Goal: Information Seeking & Learning: Learn about a topic

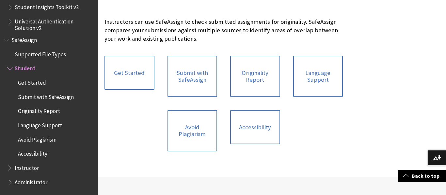
scroll to position [136, 0]
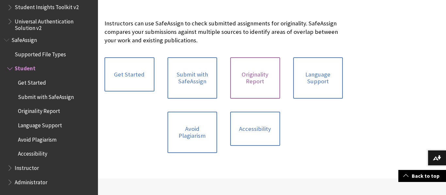
click at [254, 92] on link "Originality Report" at bounding box center [255, 77] width 50 height 41
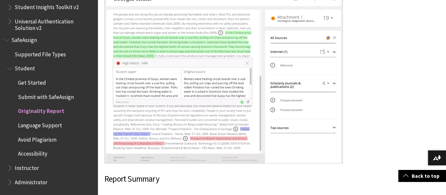
scroll to position [1068, 0]
click at [46, 144] on span "Avoid Plagiarism" at bounding box center [52, 139] width 84 height 11
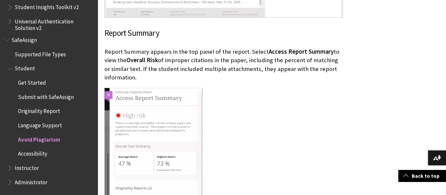
scroll to position [1262, 0]
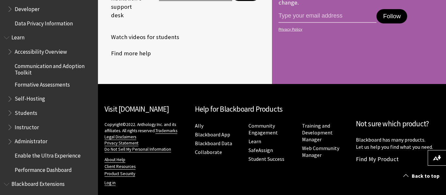
scroll to position [530, 0]
click at [25, 109] on span "Students" at bounding box center [26, 112] width 23 height 9
